Goal: Information Seeking & Learning: Learn about a topic

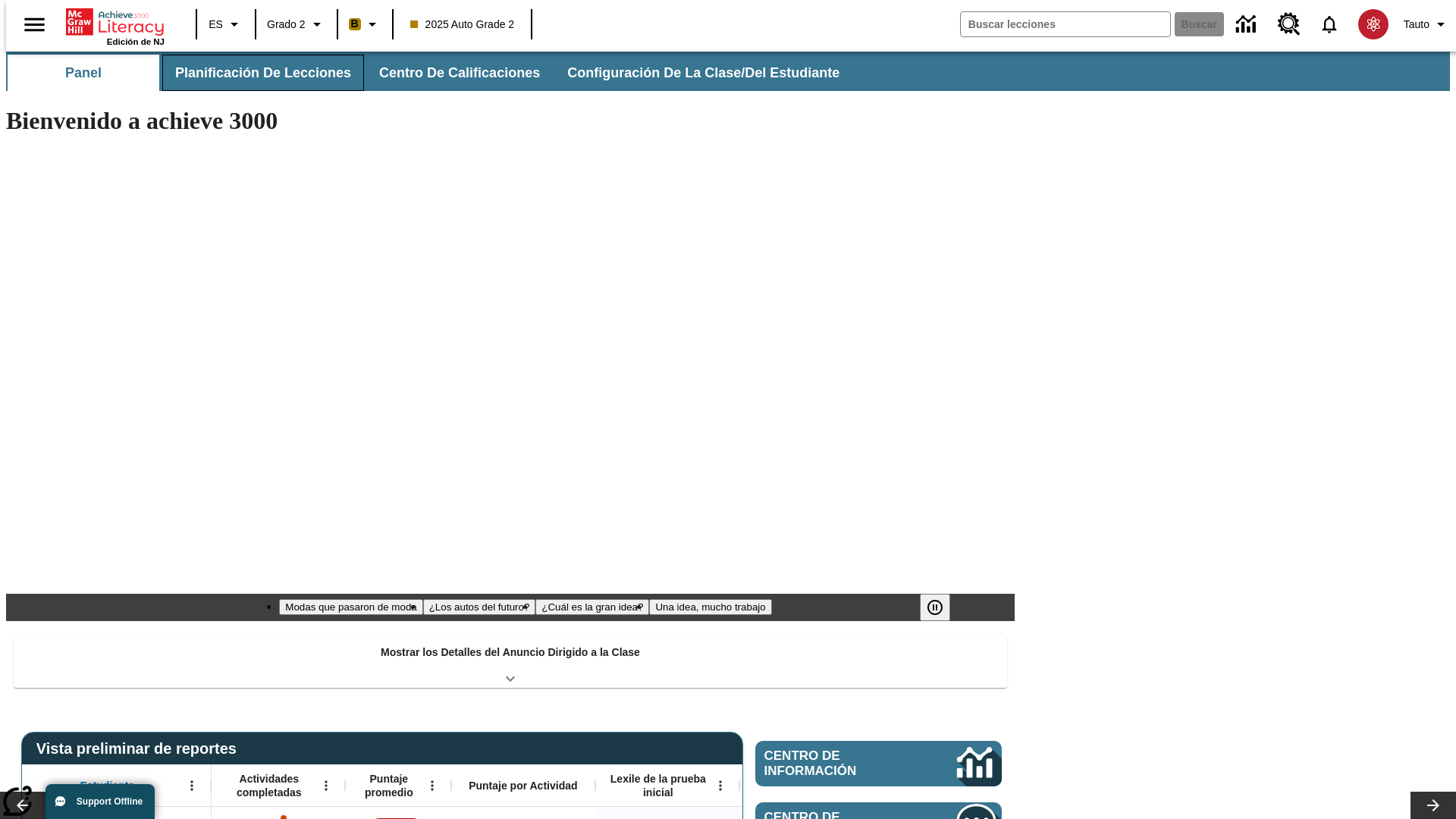
click at [254, 73] on span "Planificación de lecciones" at bounding box center [263, 73] width 176 height 18
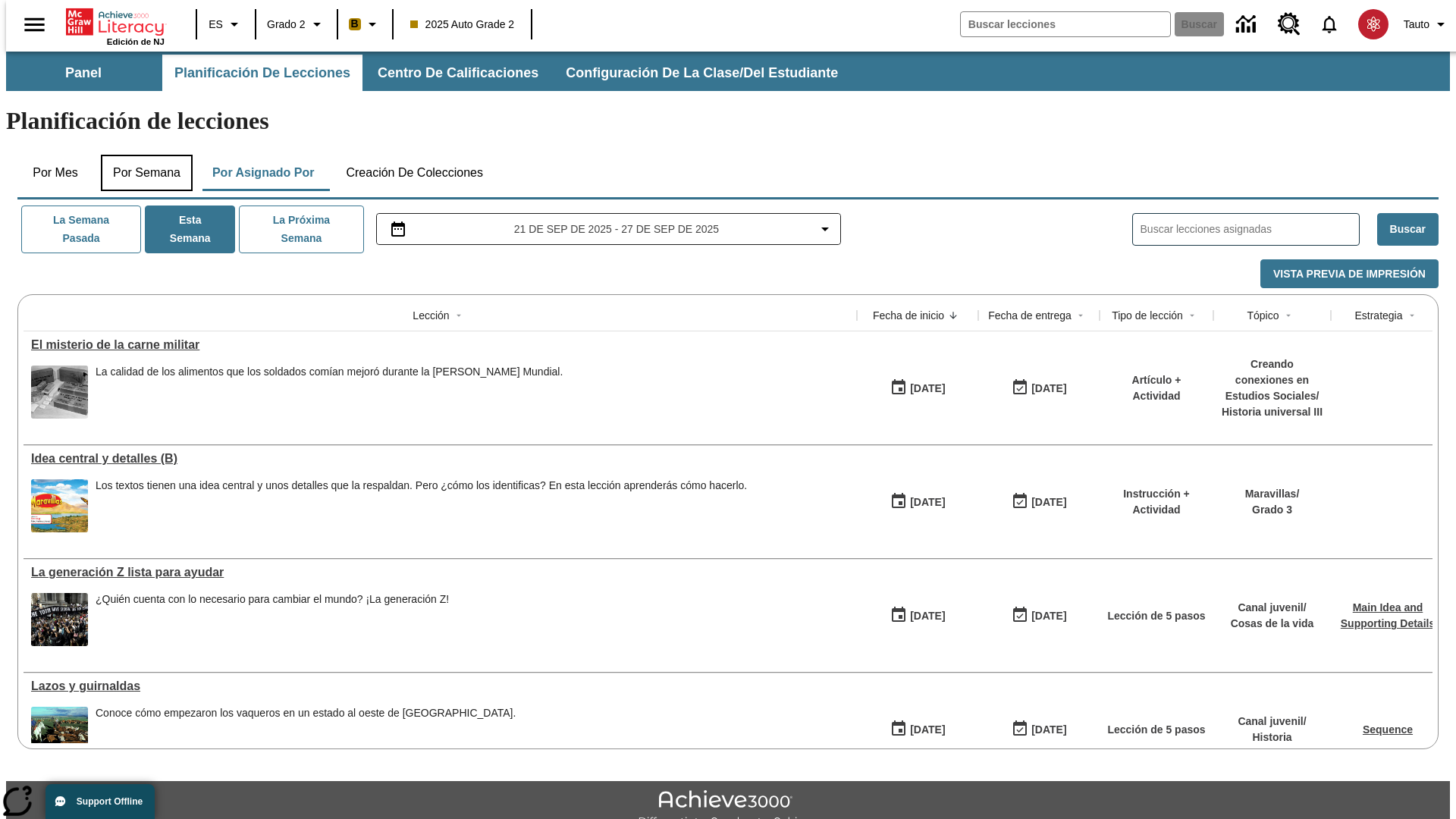
click at [142, 154] on button "Por semana" at bounding box center [146, 172] width 91 height 36
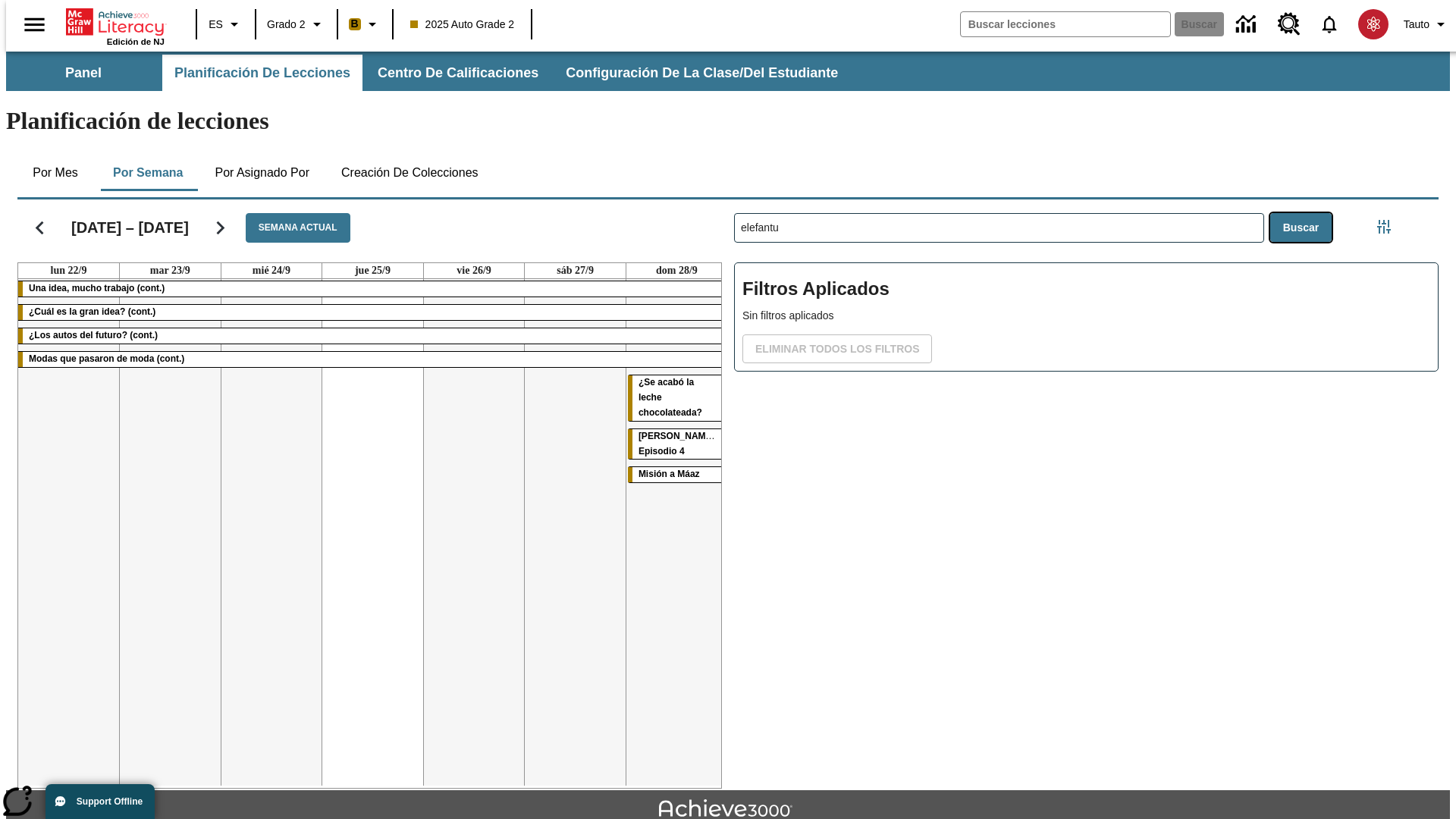
click at [1304, 213] on button "Buscar" at bounding box center [1301, 227] width 61 height 29
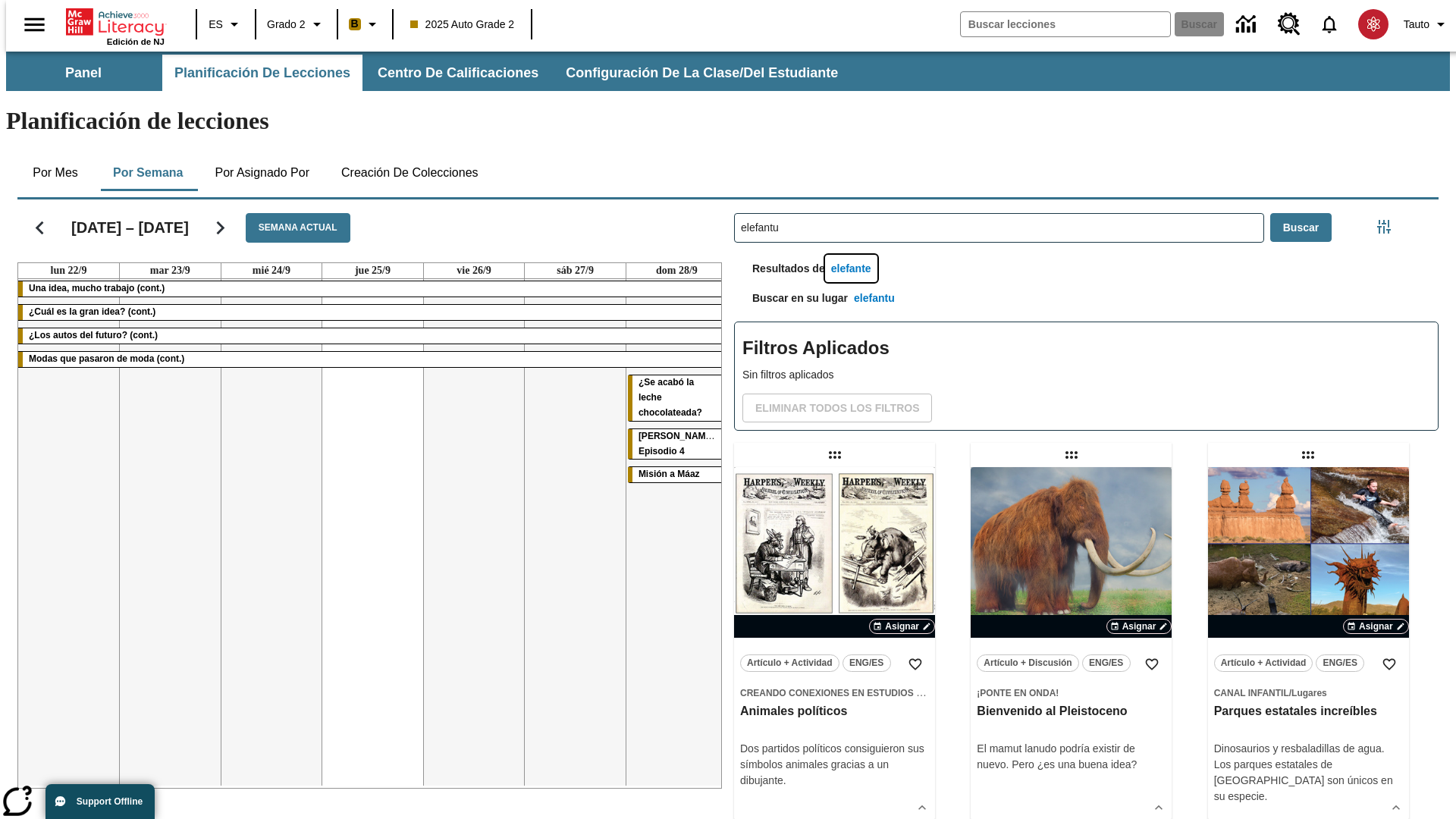
click at [853, 255] on button "elefante" at bounding box center [851, 269] width 52 height 28
type input "elefante"
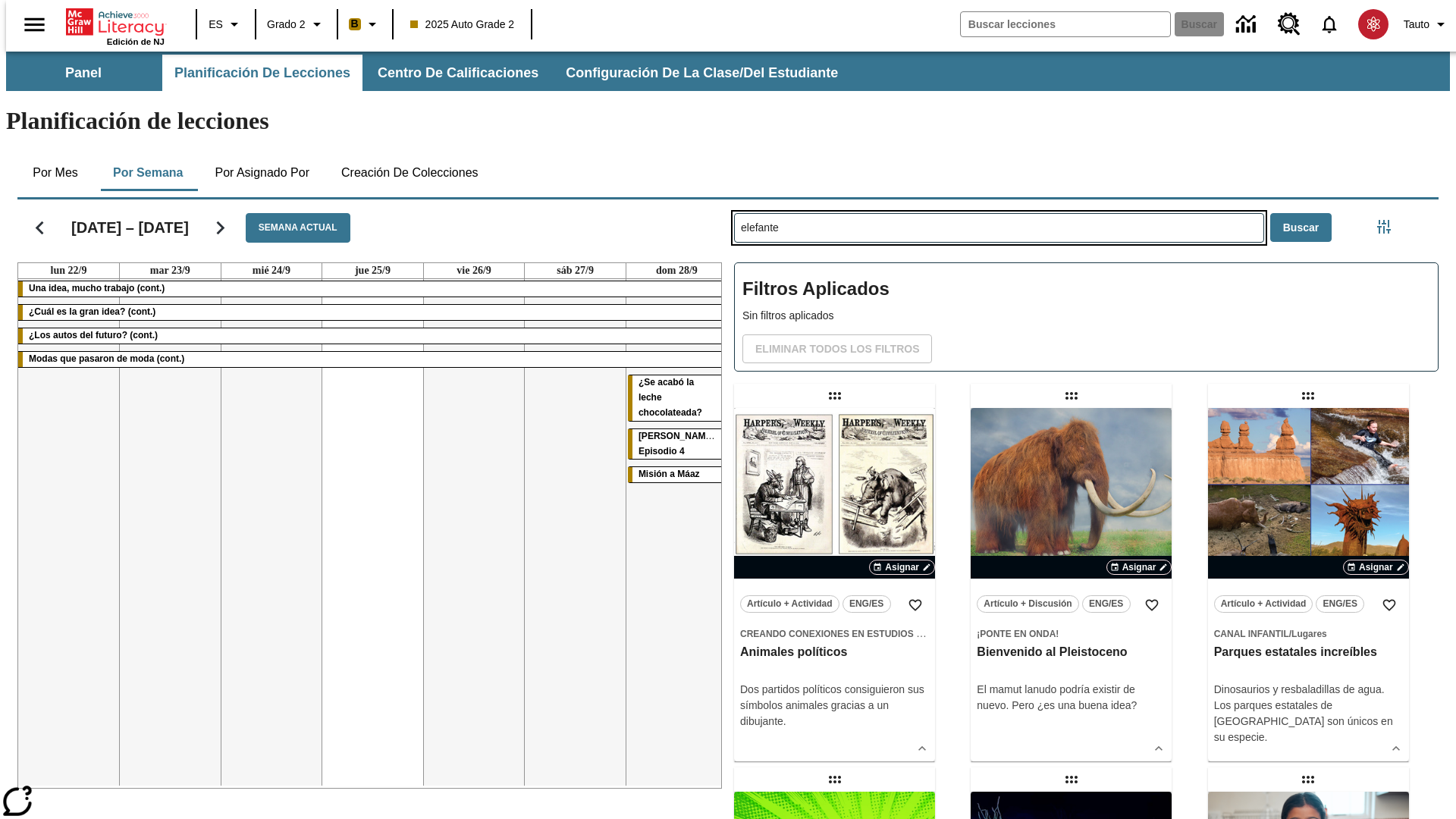
type input "elefantu"
